Goal: Information Seeking & Learning: Learn about a topic

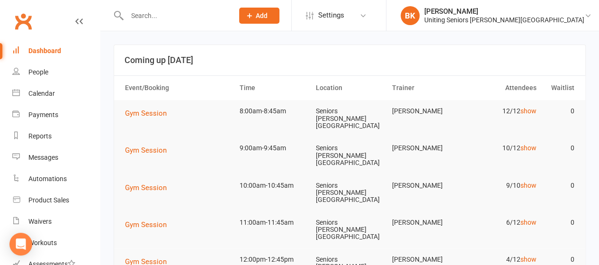
click at [170, 8] on div at bounding box center [170, 15] width 113 height 31
click at [174, 20] on input "text" at bounding box center [175, 15] width 103 height 13
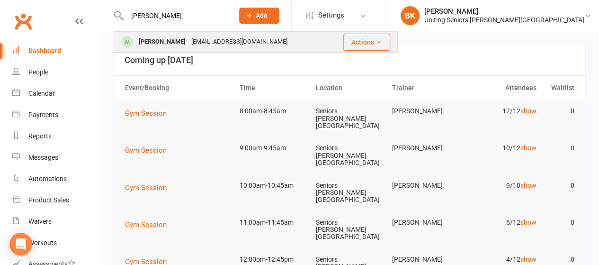
type input "judy"
click at [188, 42] on div "jeinberg@iinet.net.au" at bounding box center [239, 42] width 102 height 14
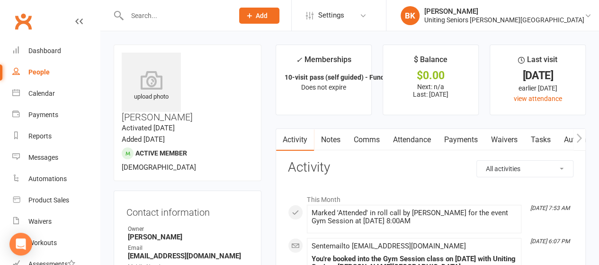
click at [580, 138] on icon "button" at bounding box center [578, 137] width 5 height 9
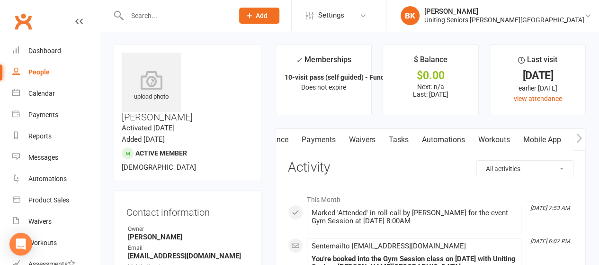
click at [580, 137] on icon "button" at bounding box center [578, 137] width 5 height 9
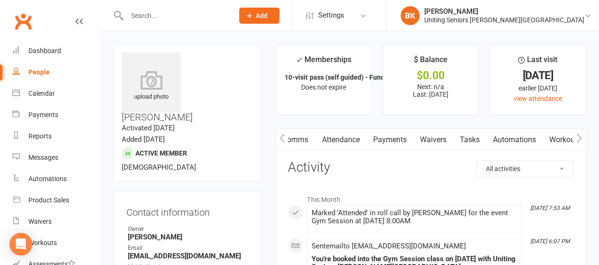
scroll to position [0, 188]
click at [580, 137] on icon "button" at bounding box center [578, 137] width 5 height 9
click at [495, 141] on link "Mobile App" at bounding box center [498, 140] width 51 height 22
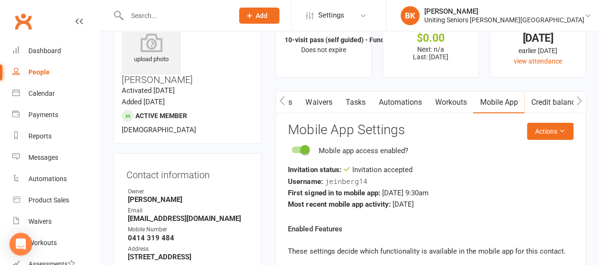
scroll to position [38, 0]
click at [34, 48] on div "Dashboard" at bounding box center [44, 51] width 33 height 8
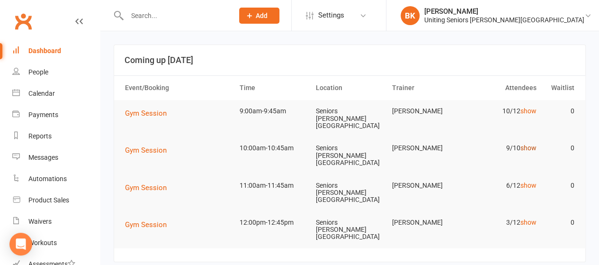
click at [532, 144] on link "show" at bounding box center [528, 148] width 16 height 8
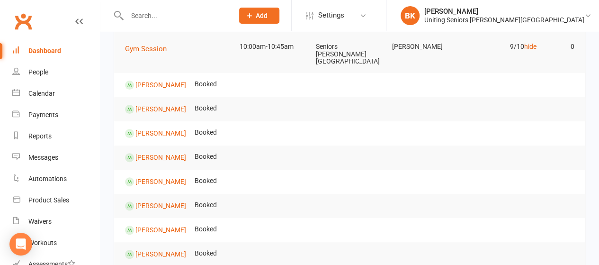
scroll to position [100, 0]
click at [528, 44] on link "hide" at bounding box center [529, 48] width 12 height 8
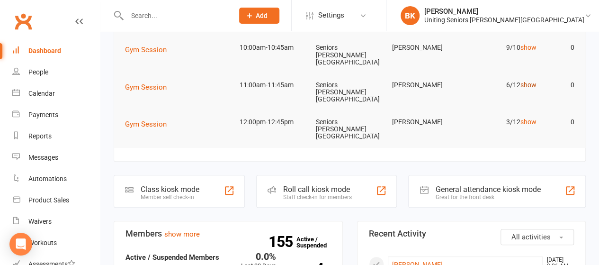
click at [528, 81] on link "show" at bounding box center [528, 85] width 16 height 8
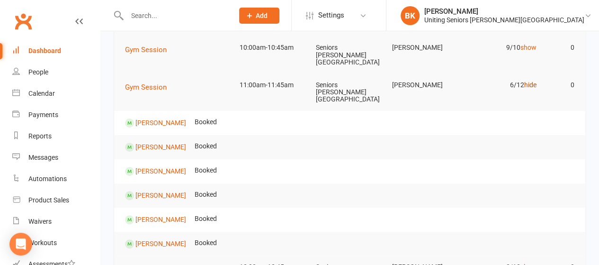
click at [534, 81] on link "hide" at bounding box center [529, 85] width 12 height 8
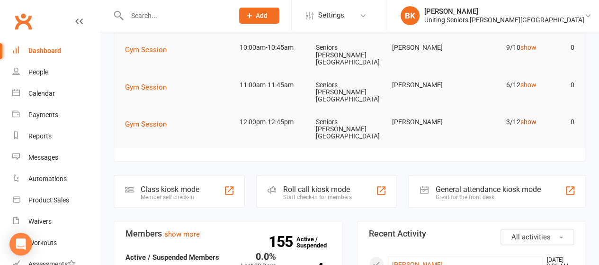
click at [528, 118] on link "show" at bounding box center [528, 122] width 16 height 8
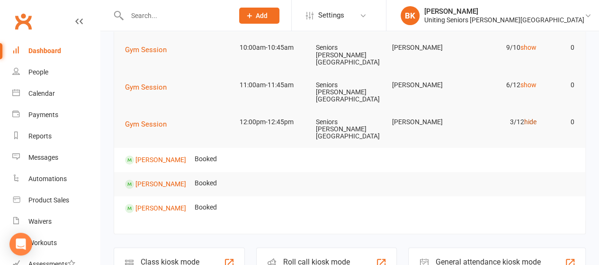
click at [528, 118] on link "hide" at bounding box center [529, 122] width 12 height 8
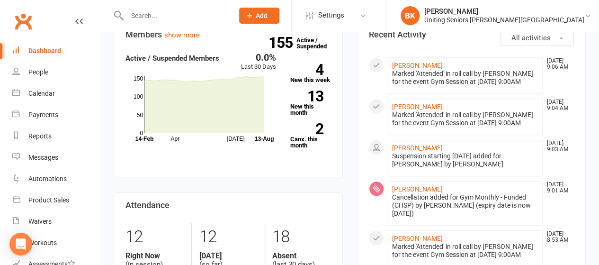
scroll to position [0, 0]
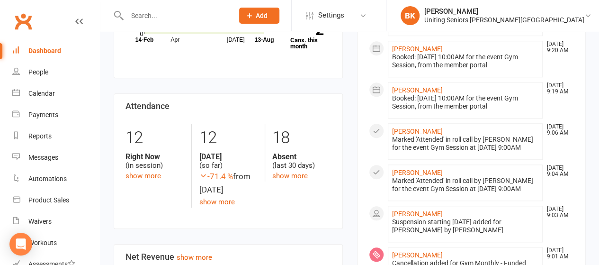
scroll to position [398, 0]
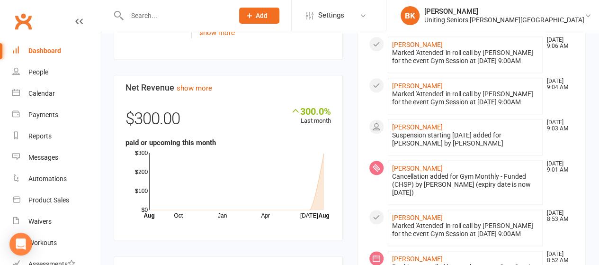
scroll to position [563, 0]
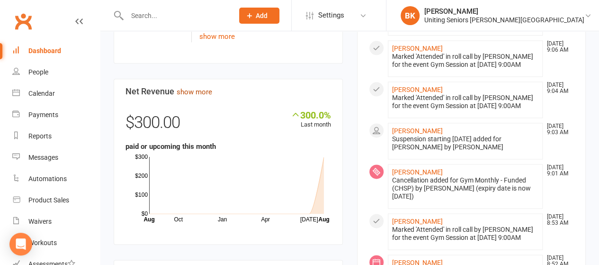
click at [204, 88] on link "show more" at bounding box center [194, 92] width 35 height 9
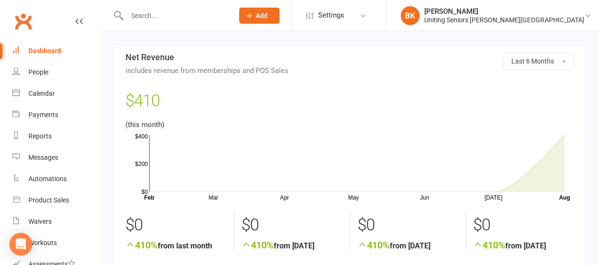
click at [52, 50] on div "Dashboard" at bounding box center [44, 51] width 33 height 8
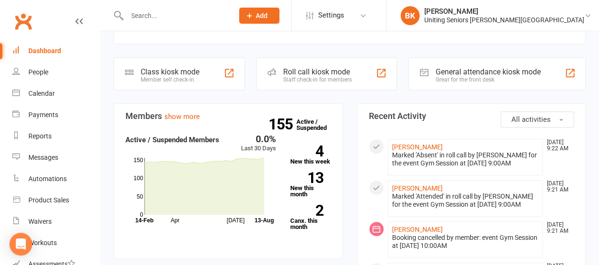
scroll to position [451, 0]
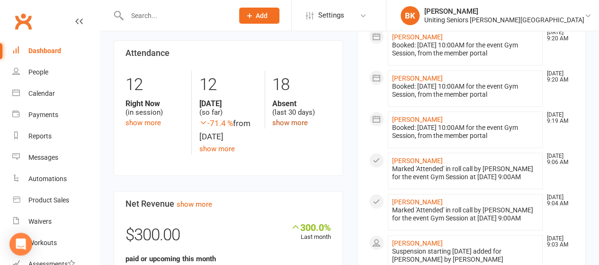
click at [290, 118] on link "show more" at bounding box center [289, 122] width 35 height 9
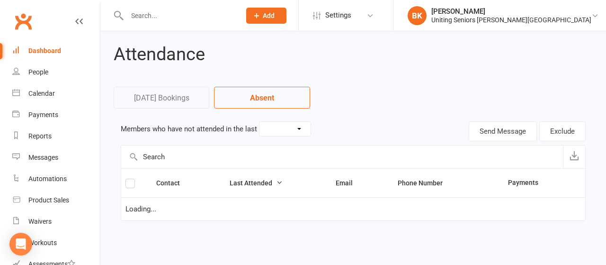
select select "30"
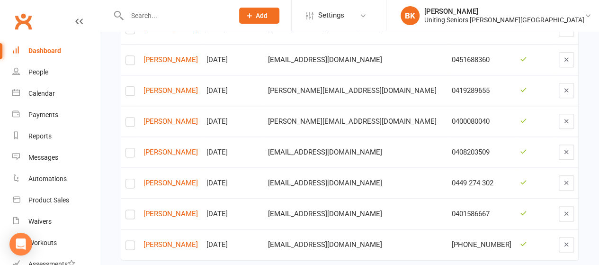
scroll to position [509, 0]
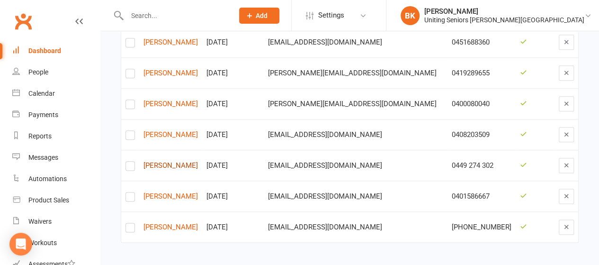
click at [198, 161] on link "Margaret Kowpak" at bounding box center [170, 165] width 54 height 8
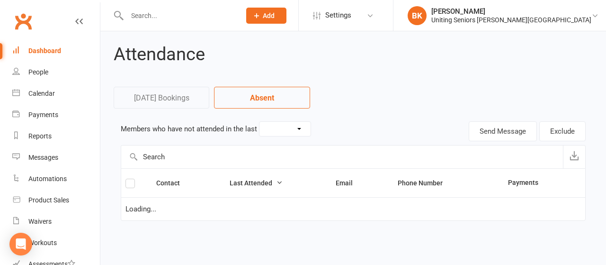
select select "30"
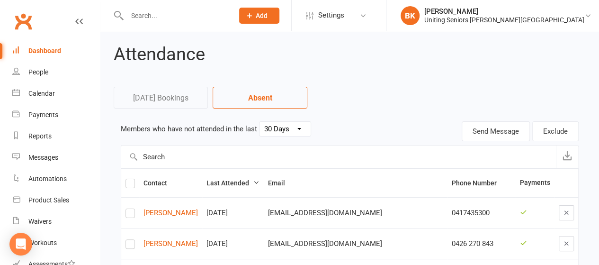
click at [80, 50] on link "Dashboard" at bounding box center [56, 50] width 88 height 21
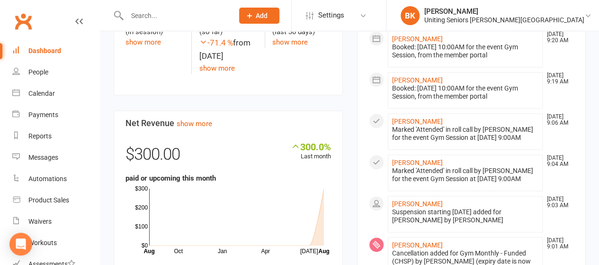
scroll to position [532, 0]
